Goal: Transaction & Acquisition: Purchase product/service

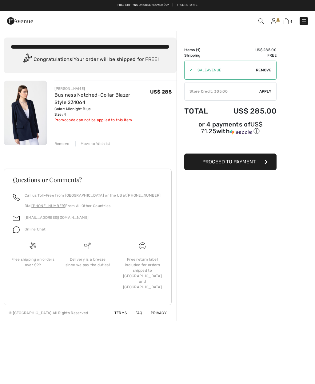
click at [130, 92] on link "Business Notched-Collar Blazer Style 231064" at bounding box center [92, 98] width 76 height 13
click at [34, 113] on img at bounding box center [25, 113] width 43 height 65
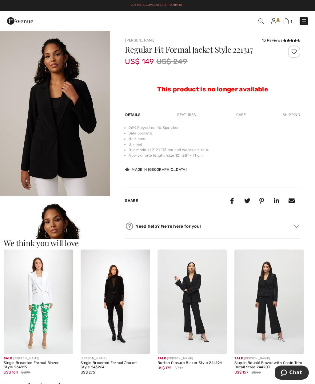
click at [287, 24] on img at bounding box center [286, 21] width 5 height 6
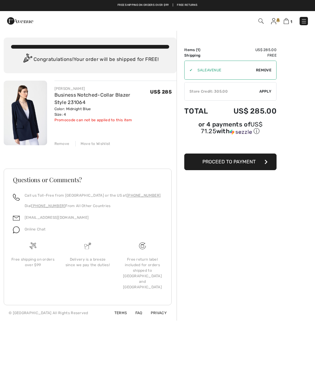
click at [57, 88] on div "[PERSON_NAME]" at bounding box center [102, 89] width 96 height 6
click at [58, 104] on link "Business Notched-Collar Blazer Style 231064" at bounding box center [92, 98] width 76 height 13
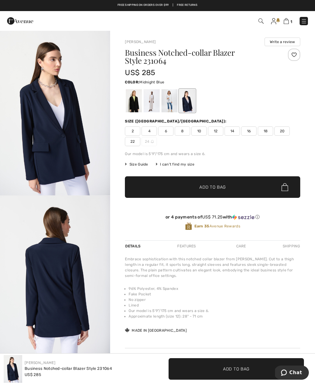
click at [156, 103] on div at bounding box center [152, 100] width 16 height 23
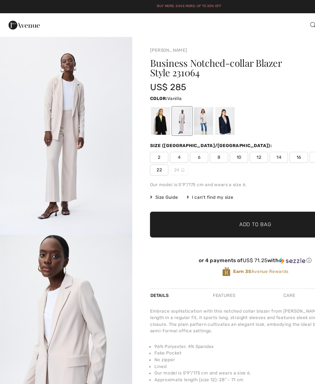
click at [175, 100] on div at bounding box center [170, 100] width 16 height 23
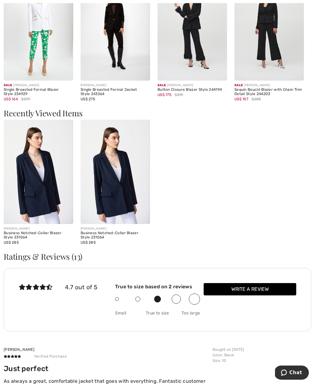
scroll to position [275, 0]
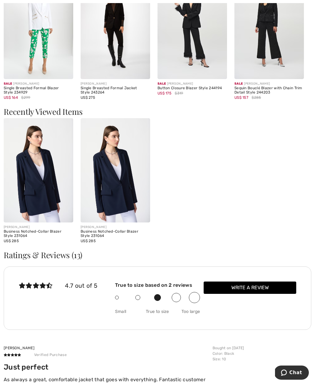
click at [20, 230] on div "Business Notched-Collar Blazer Style 231064" at bounding box center [39, 234] width 70 height 9
click at [26, 196] on img at bounding box center [39, 170] width 70 height 104
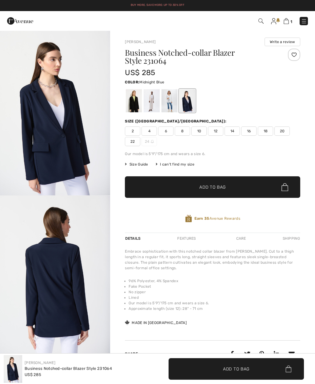
checkbox input "true"
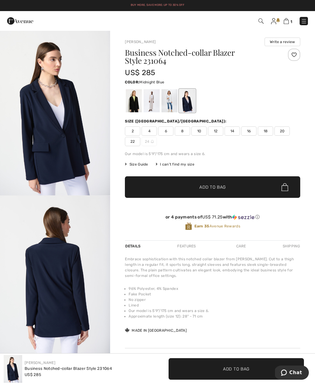
click at [306, 18] on img at bounding box center [304, 21] width 6 height 6
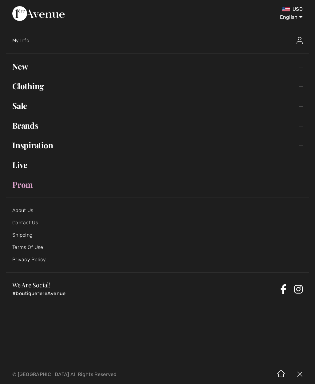
click at [306, 85] on link "Clothing Toggle submenu" at bounding box center [157, 86] width 303 height 14
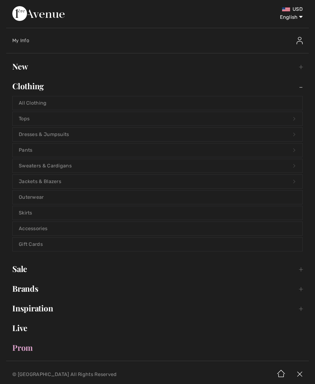
click at [143, 125] on link "Tops Open submenu" at bounding box center [158, 119] width 290 height 14
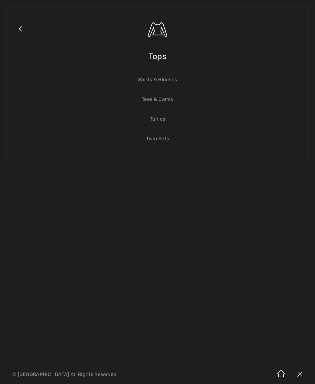
click at [173, 105] on link "Tees & Camis" at bounding box center [158, 100] width 290 height 14
click at [174, 102] on link "Tees & Camis" at bounding box center [158, 100] width 290 height 14
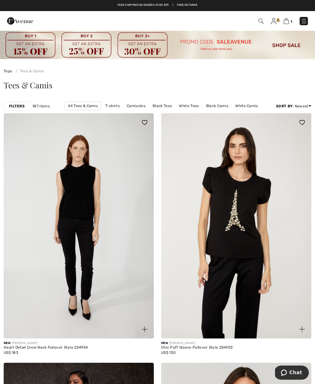
click at [16, 105] on strong "Filters" at bounding box center [17, 106] width 16 height 6
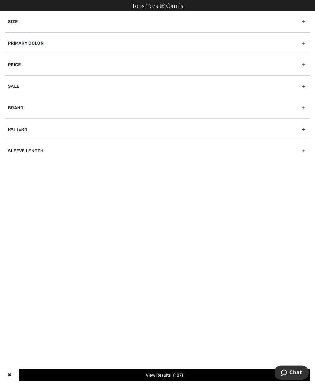
click at [12, 108] on div "Brand" at bounding box center [157, 108] width 305 height 22
click at [11, 122] on input"] "[PERSON_NAME]" at bounding box center [10, 121] width 5 height 5
checkbox input"] "true"
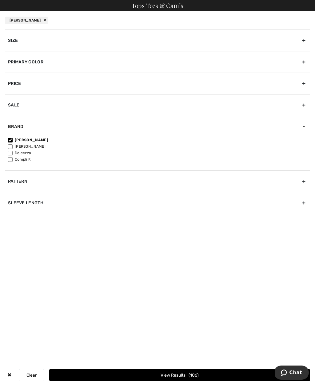
click at [166, 374] on button "View Results 106" at bounding box center [179, 375] width 261 height 12
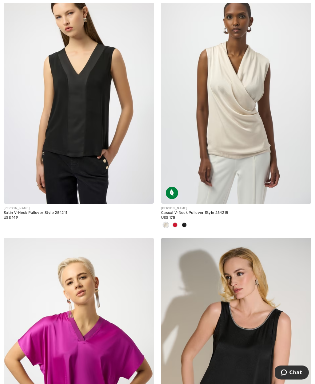
scroll to position [394, 0]
click at [175, 228] on div at bounding box center [174, 225] width 9 height 10
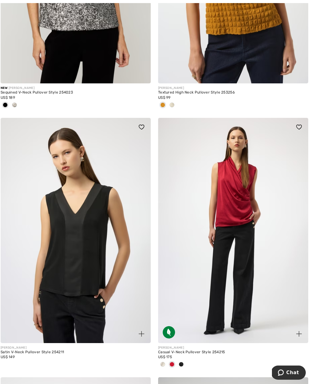
scroll to position [261, 0]
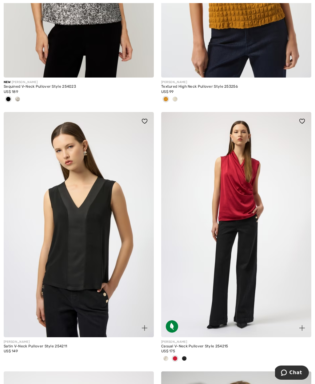
click at [192, 344] on div "Casual V-Neck Pullover Style 254215" at bounding box center [236, 346] width 150 height 4
click at [190, 344] on div "Casual V-Neck Pullover Style 254215" at bounding box center [236, 346] width 150 height 4
click at [227, 238] on img at bounding box center [236, 224] width 150 height 225
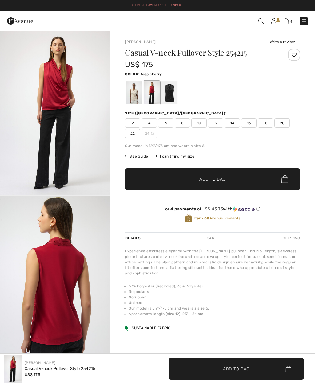
checkbox input "true"
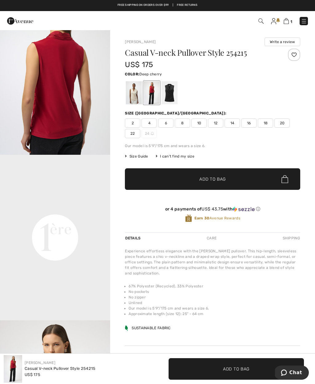
scroll to position [207, 0]
click at [163, 125] on span "6" at bounding box center [165, 122] width 15 height 9
click at [237, 184] on span "✔ Added to Bag Add to Bag" at bounding box center [212, 179] width 175 height 22
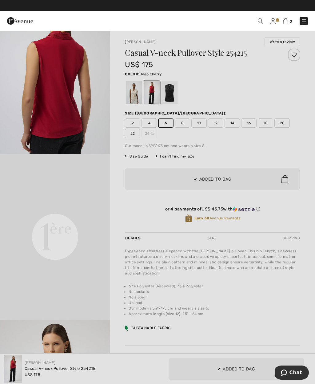
click at [206, 267] on div at bounding box center [157, 192] width 315 height 384
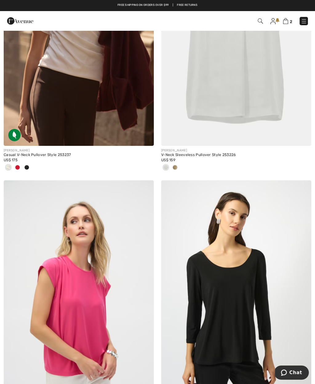
scroll to position [1799, 0]
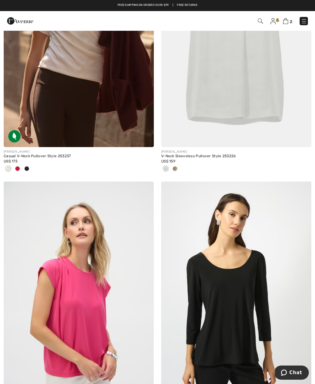
click at [36, 99] on img at bounding box center [79, 34] width 150 height 225
click at [39, 155] on div "Casual V-Neck Pullover Style 253237" at bounding box center [79, 156] width 150 height 4
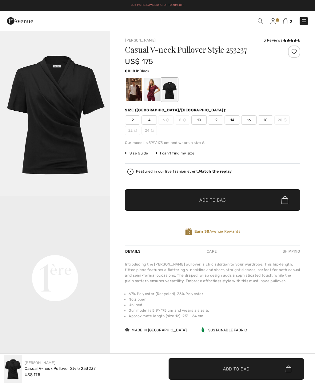
checkbox input "true"
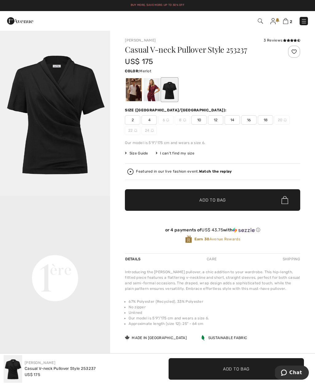
click at [151, 94] on div at bounding box center [152, 89] width 16 height 23
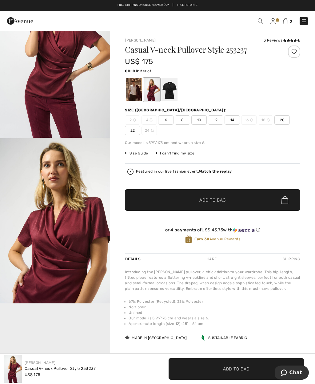
click at [167, 116] on span "6" at bounding box center [165, 119] width 15 height 9
click at [198, 203] on span "✔ Added to Bag" at bounding box center [204, 200] width 38 height 6
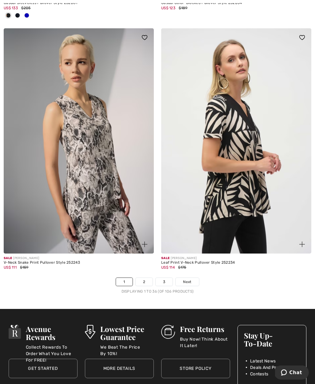
scroll to position [4588, 0]
click at [191, 279] on span "Next" at bounding box center [187, 282] width 8 height 6
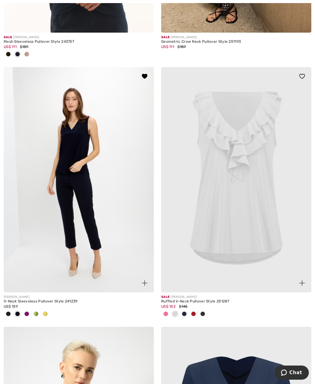
scroll to position [1922, 0]
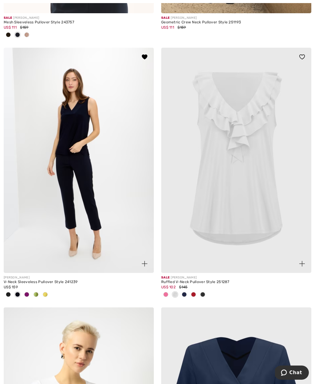
click at [27, 295] on span at bounding box center [26, 294] width 5 height 5
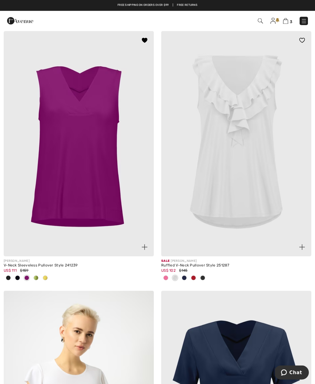
scroll to position [1939, 0]
click at [191, 279] on div at bounding box center [193, 278] width 9 height 10
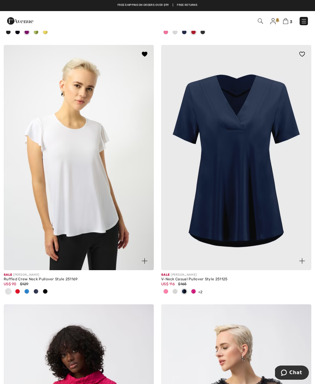
scroll to position [2175, 0]
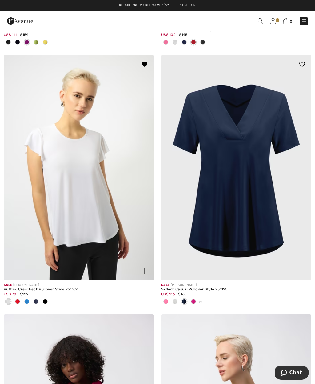
click at [212, 291] on div "US$ 116 $165" at bounding box center [236, 294] width 150 height 6
click at [241, 246] on img at bounding box center [236, 167] width 150 height 225
click at [205, 292] on div "US$ 116 $165" at bounding box center [236, 294] width 150 height 6
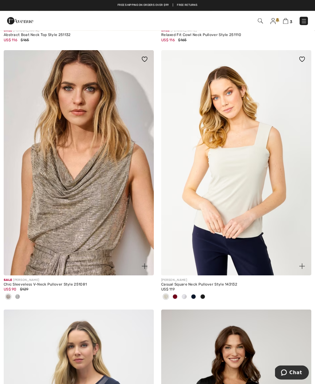
scroll to position [3508, 0]
click at [175, 296] on div at bounding box center [174, 297] width 9 height 10
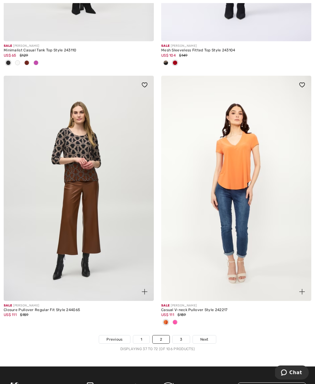
scroll to position [4521, 0]
click at [206, 337] on span "Next" at bounding box center [204, 340] width 8 height 6
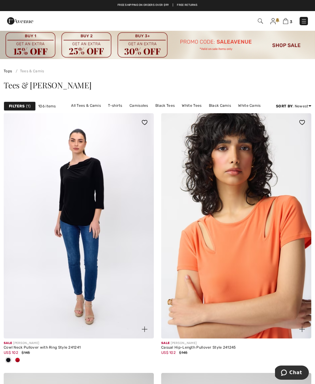
click at [311, 23] on div "3 Checkout" at bounding box center [222, 21] width 181 height 13
click at [289, 28] on div "3 Checkout" at bounding box center [157, 21] width 315 height 20
click at [287, 24] on img at bounding box center [285, 21] width 5 height 6
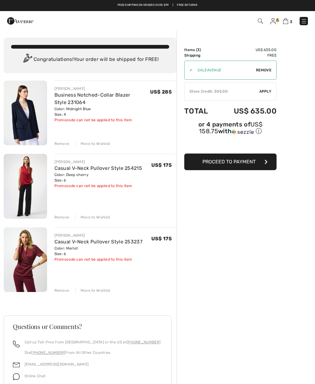
click at [65, 103] on link "Business Notched-Collar Blazer Style 231064" at bounding box center [92, 98] width 76 height 13
click at [57, 96] on link "Business Notched-Collar Blazer Style 231064" at bounding box center [92, 98] width 76 height 13
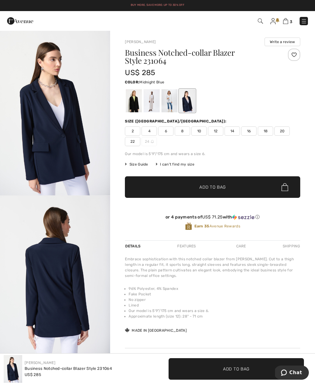
click at [168, 134] on span "6" at bounding box center [165, 130] width 15 height 9
click at [231, 190] on span "✔ Added to Bag Add to Bag" at bounding box center [212, 187] width 175 height 22
click at [288, 21] on img at bounding box center [285, 21] width 5 height 6
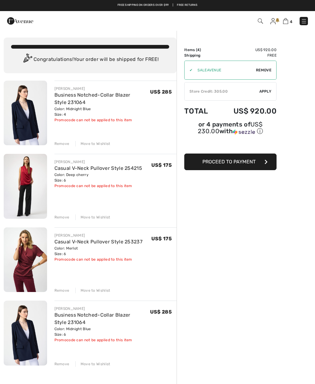
click at [61, 147] on div "[PERSON_NAME] Business Notched-Collar Blazer Style 231064 Color: Midnight Blue …" at bounding box center [90, 311] width 173 height 460
click at [61, 148] on div "JOSEPH RIBKOFF Business Notched-Collar Blazer Style 231064 Color: Midnight Blue…" at bounding box center [90, 311] width 173 height 460
click at [61, 146] on div "Remove" at bounding box center [61, 144] width 15 height 6
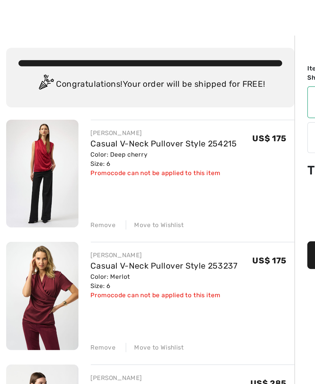
click at [126, 92] on link "Casual V-Neck Pullover Style 254215" at bounding box center [98, 95] width 88 height 6
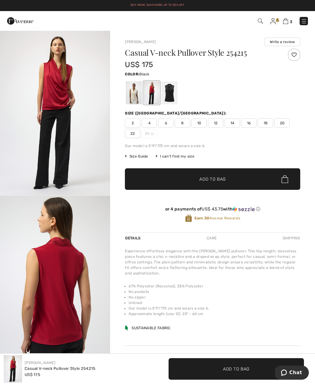
click at [175, 99] on div at bounding box center [170, 92] width 16 height 23
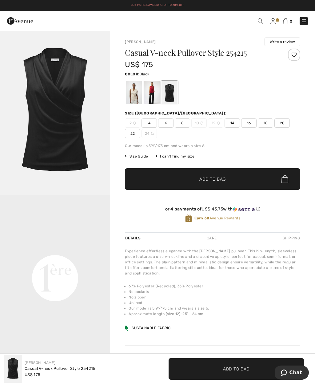
click at [134, 96] on div at bounding box center [134, 92] width 16 height 23
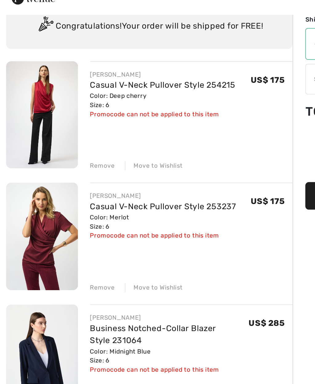
click at [96, 148] on link "Casual V-Neck Pullover Style 253237" at bounding box center [98, 146] width 88 height 6
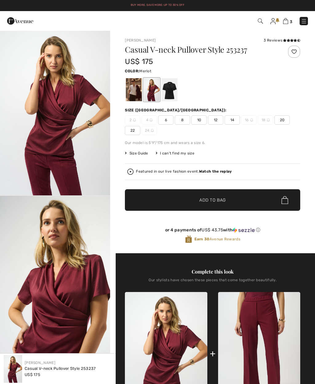
checkbox input "true"
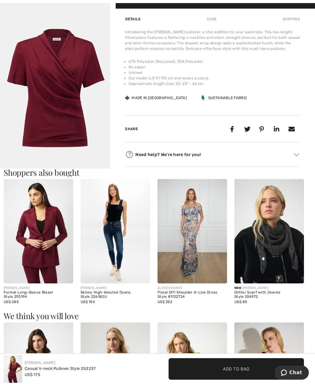
scroll to position [443, 0]
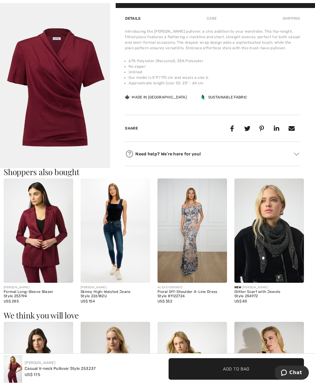
click at [33, 281] on img at bounding box center [39, 230] width 70 height 104
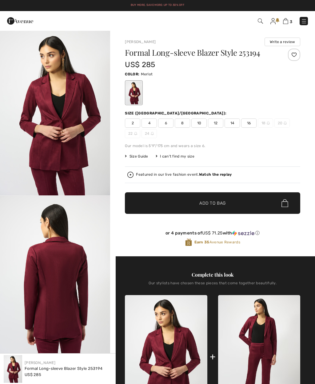
checkbox input "true"
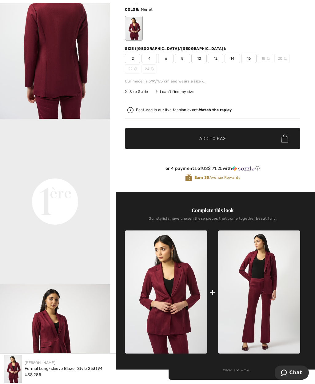
scroll to position [165, 0]
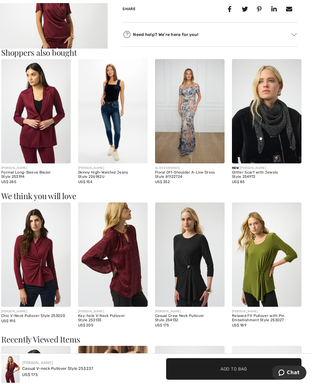
scroll to position [587, 0]
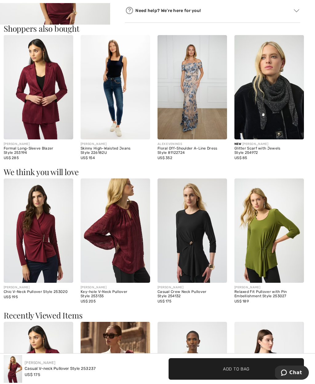
click at [123, 292] on div "Key-hole V-Neck Pullover Style 253135" at bounding box center [116, 294] width 70 height 9
click at [136, 253] on img at bounding box center [116, 230] width 70 height 104
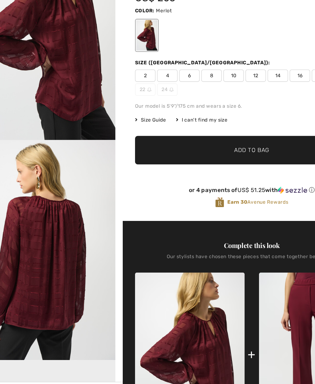
scroll to position [23, 0]
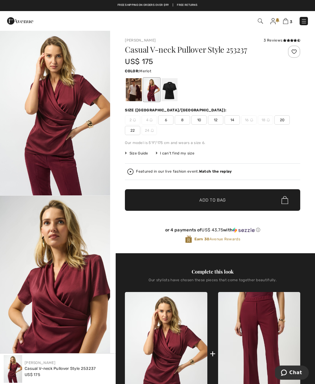
click at [288, 22] on img at bounding box center [285, 21] width 5 height 6
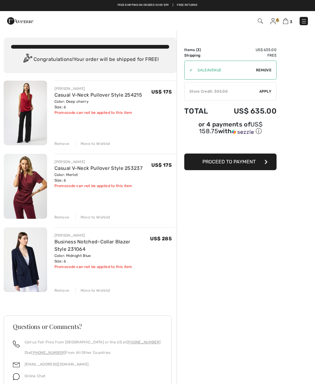
click at [57, 217] on div "Remove" at bounding box center [61, 217] width 15 height 6
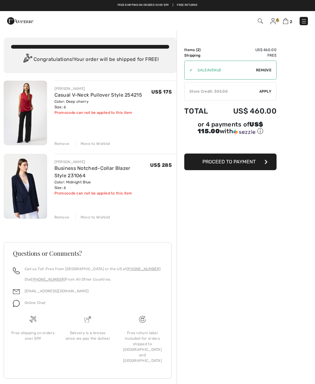
click at [61, 147] on div "JOSEPH RIBKOFF Casual V-Neck Pullover Style 254215 Color: Deep cherry Size: 6 F…" at bounding box center [90, 238] width 173 height 314
click at [58, 143] on div "Remove" at bounding box center [61, 144] width 15 height 6
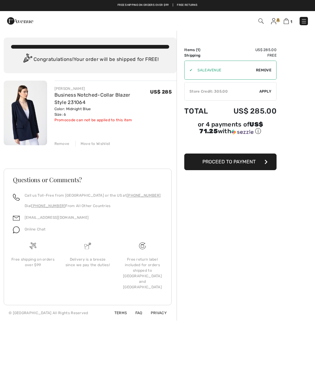
click at [115, 96] on link "Business Notched-Collar Blazer Style 231064" at bounding box center [92, 98] width 76 height 13
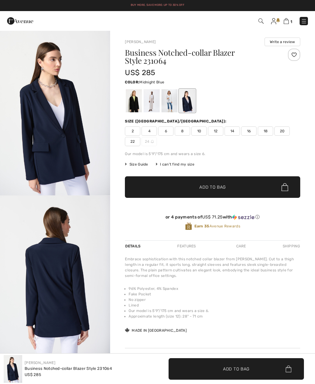
checkbox input "true"
click at [140, 164] on span "Size Guide" at bounding box center [136, 165] width 23 height 6
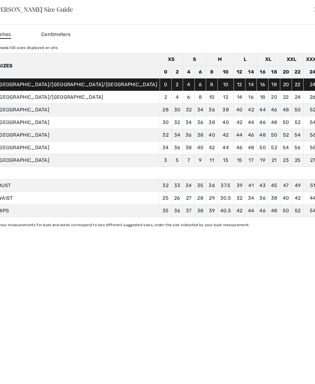
click at [314, 10] on div "✕" at bounding box center [317, 9] width 6 height 13
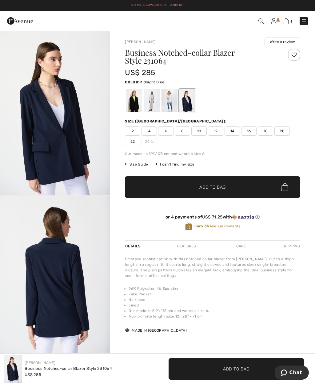
click at [154, 131] on span "4" at bounding box center [149, 130] width 15 height 9
click at [221, 189] on span "Add to Bag" at bounding box center [212, 187] width 26 height 6
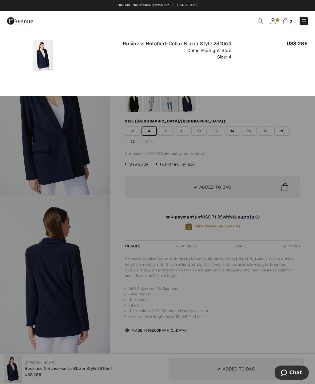
click at [288, 21] on img at bounding box center [285, 21] width 5 height 6
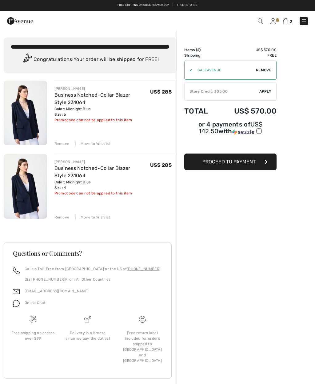
click at [68, 142] on div "Remove" at bounding box center [61, 144] width 15 height 6
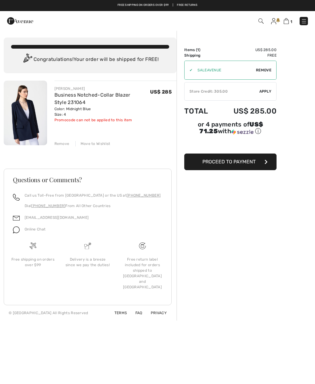
click at [248, 170] on button "Proceed to Payment" at bounding box center [230, 162] width 92 height 17
click at [267, 92] on span "Apply" at bounding box center [265, 92] width 12 height 6
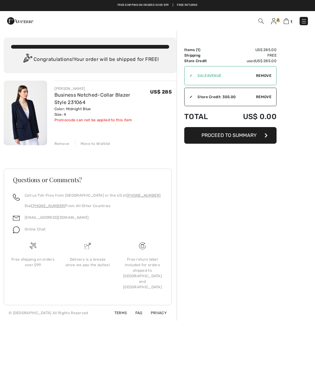
click at [254, 136] on span "Proceed to Summary" at bounding box center [229, 135] width 55 height 6
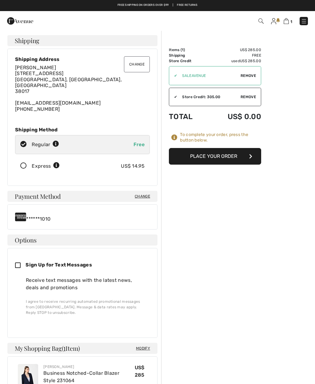
click at [240, 162] on button "Place Your Order" at bounding box center [215, 156] width 92 height 17
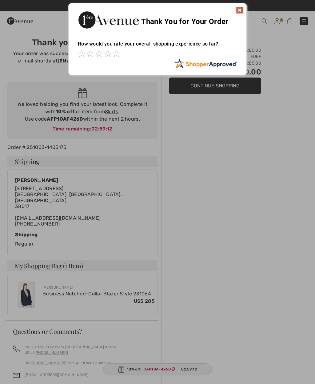
click at [243, 11] on img at bounding box center [239, 9] width 7 height 7
